Goal: Information Seeking & Learning: Learn about a topic

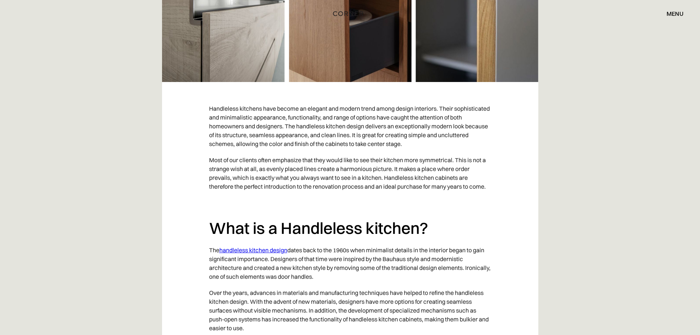
scroll to position [514, 0]
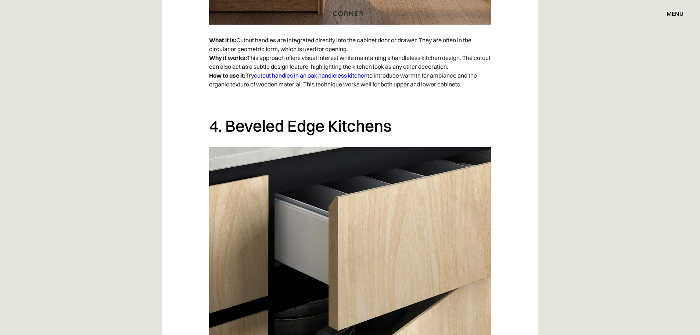
scroll to position [1470, 0]
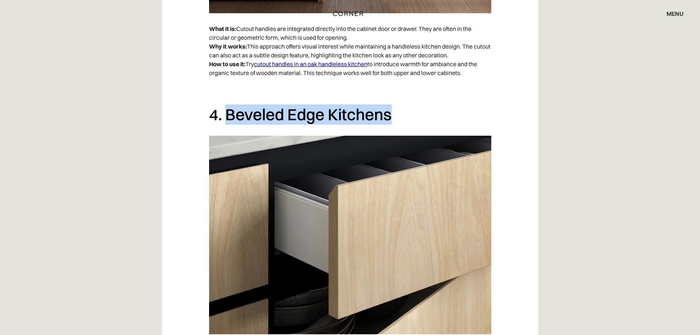
drag, startPoint x: 390, startPoint y: 112, endPoint x: 226, endPoint y: 111, distance: 164.6
click at [226, 111] on h2 "4. Beveled Edge Kitchens" at bounding box center [350, 114] width 282 height 20
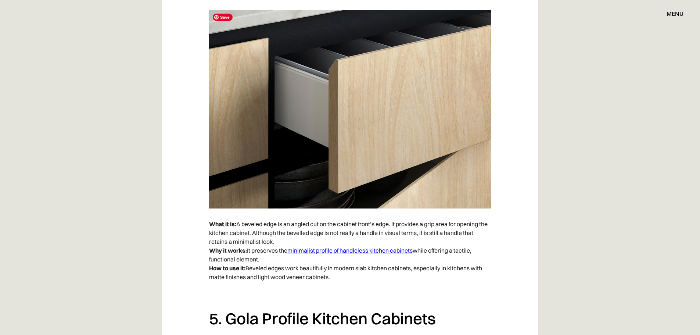
scroll to position [1543, 0]
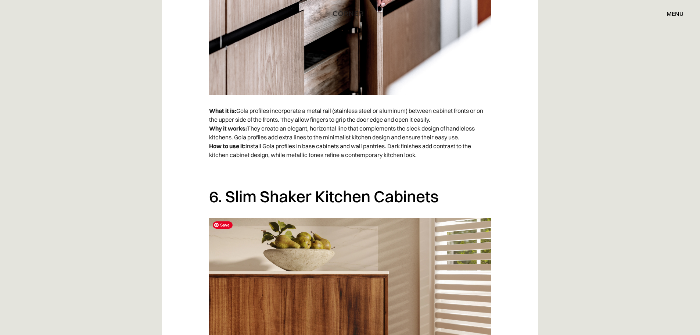
drag, startPoint x: 446, startPoint y: 279, endPoint x: 443, endPoint y: 282, distance: 3.9
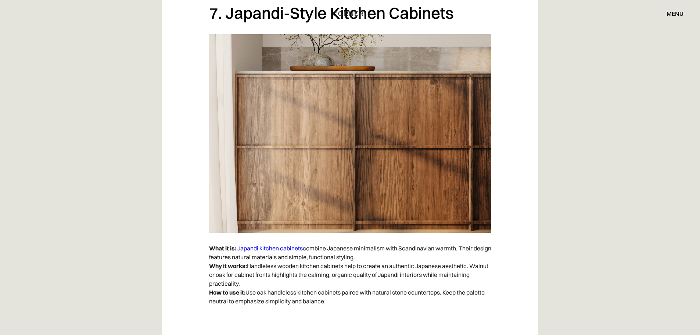
scroll to position [2616, 0]
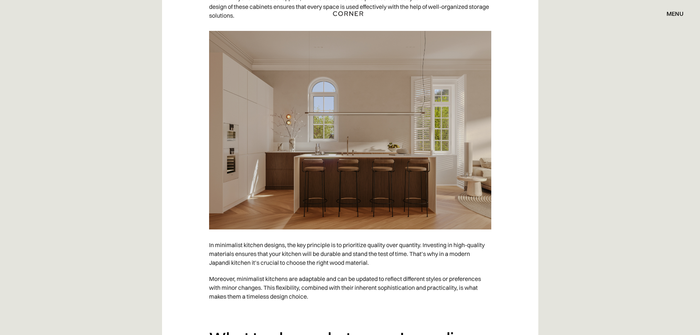
scroll to position [3160, 0]
